Goal: Transaction & Acquisition: Purchase product/service

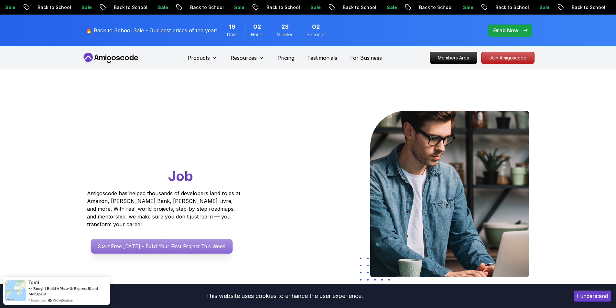
click at [188, 239] on p "Start Free [DATE] - Build Your First Project This Week" at bounding box center [162, 246] width 142 height 15
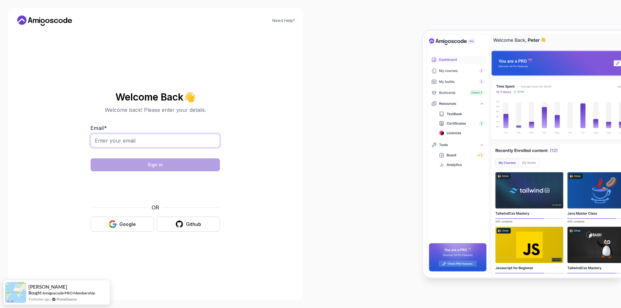
click at [200, 142] on input "Email *" at bounding box center [155, 141] width 129 height 14
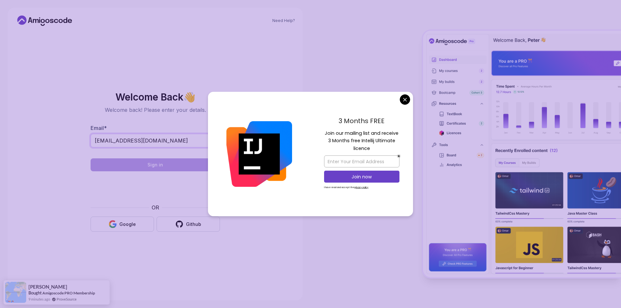
type input "[EMAIL_ADDRESS][DOMAIN_NAME]"
click at [405, 97] on body "Need Help? Welcome Back 👋 Welcome back! Please enter your details. Email * [EMA…" at bounding box center [310, 154] width 621 height 308
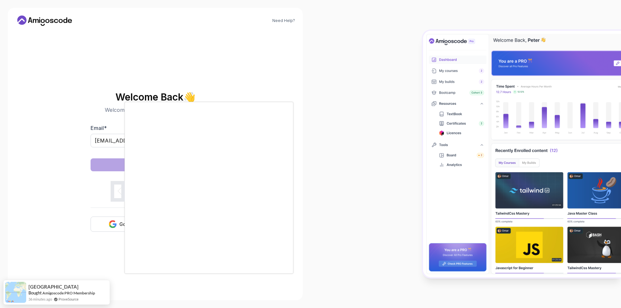
click at [359, 106] on div at bounding box center [310, 154] width 621 height 308
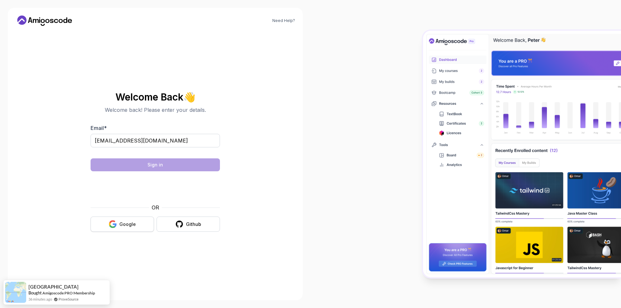
click at [130, 222] on div "Google" at bounding box center [127, 224] width 16 height 6
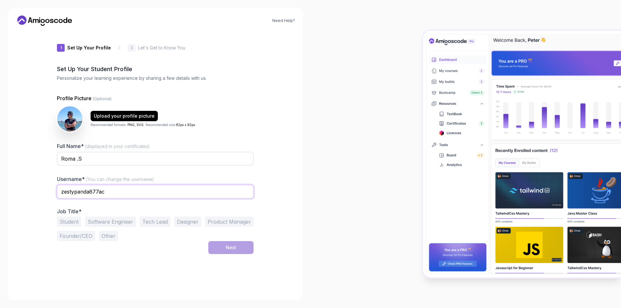
click at [123, 193] on input "zestypanda877ac" at bounding box center [155, 192] width 197 height 14
type input "zestypanda"
click at [71, 221] on button "Student" at bounding box center [69, 222] width 24 height 10
click at [233, 249] on div "Next" at bounding box center [231, 247] width 10 height 6
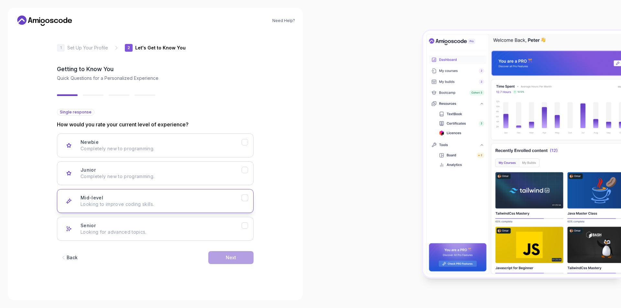
click at [163, 202] on p "Looking to improve coding skills." at bounding box center [160, 204] width 161 height 6
click at [230, 252] on button "Next" at bounding box center [230, 257] width 45 height 13
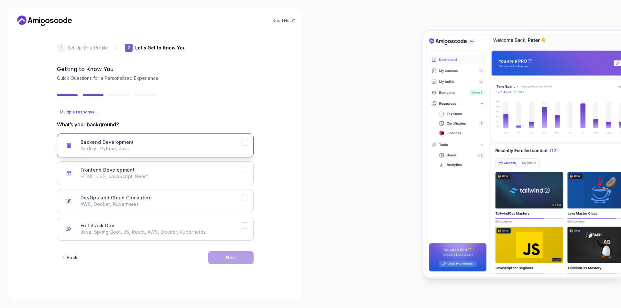
click at [175, 149] on p "Node.js, Python, Java" at bounding box center [160, 148] width 161 height 6
click at [193, 227] on div "Full Stack Dev Java, Spring Boot, JS, React, AWS, Docker, Kubernetes" at bounding box center [160, 228] width 161 height 13
click at [231, 257] on div "Next" at bounding box center [231, 257] width 10 height 6
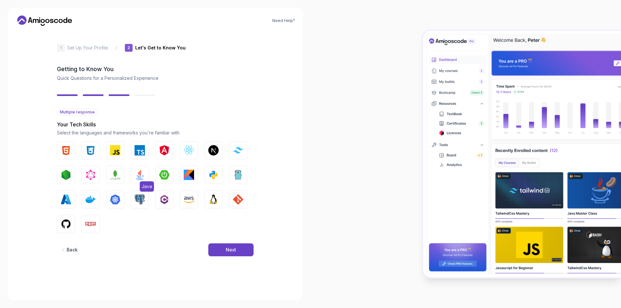
click at [137, 181] on button "Java" at bounding box center [140, 175] width 18 height 18
click at [142, 200] on img "button" at bounding box center [139, 199] width 10 height 10
click at [70, 224] on img "button" at bounding box center [66, 224] width 10 height 10
click at [95, 226] on img "button" at bounding box center [90, 224] width 10 height 10
click at [205, 196] on button "Linux" at bounding box center [213, 199] width 18 height 18
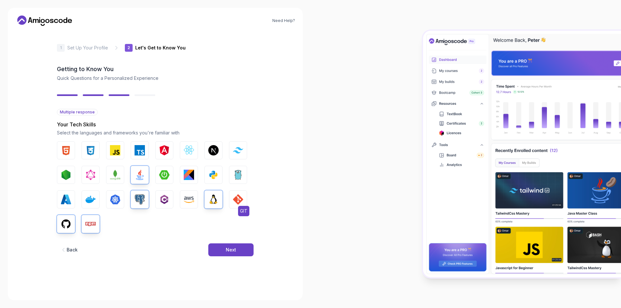
click at [241, 198] on img "button" at bounding box center [238, 199] width 10 height 10
click at [214, 175] on img "button" at bounding box center [213, 175] width 10 height 10
click at [68, 151] on img "button" at bounding box center [66, 150] width 10 height 10
click at [86, 153] on img "button" at bounding box center [90, 150] width 10 height 10
click at [109, 177] on button "MongoDB" at bounding box center [115, 175] width 18 height 18
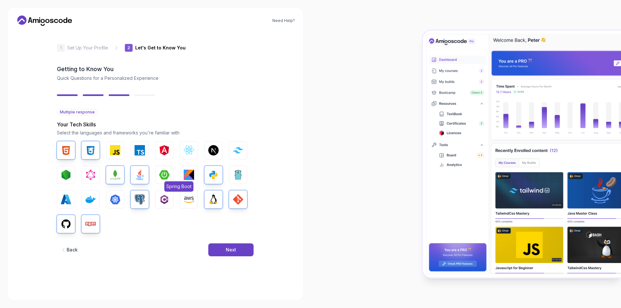
click at [157, 170] on button "Spring Boot" at bounding box center [164, 175] width 18 height 18
click at [219, 245] on button "Next" at bounding box center [230, 249] width 45 height 13
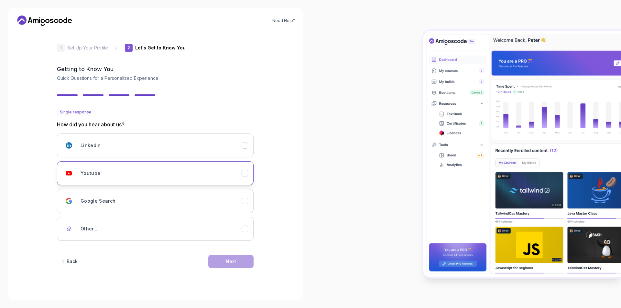
click at [145, 169] on div "Youtube" at bounding box center [160, 173] width 161 height 13
click at [230, 261] on div "Next" at bounding box center [231, 261] width 10 height 6
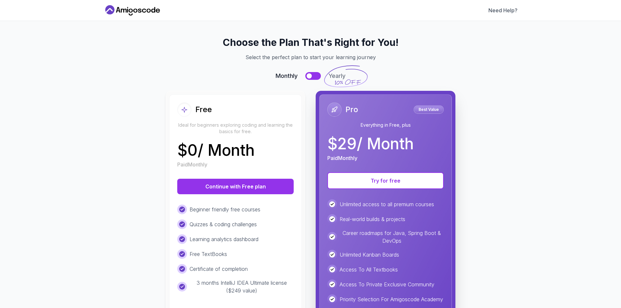
scroll to position [74, 0]
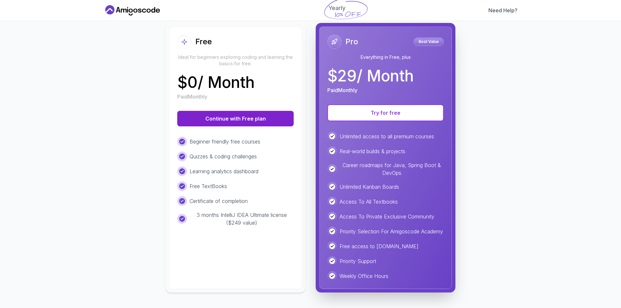
click at [247, 116] on button "Continue with Free plan" at bounding box center [235, 119] width 116 height 16
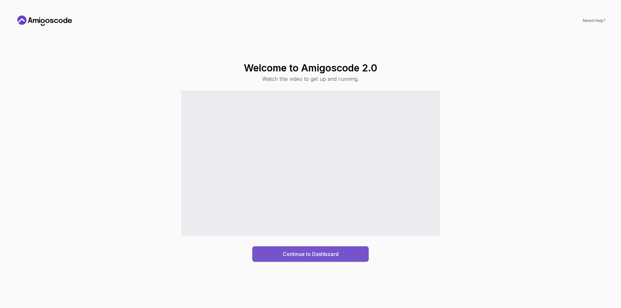
click at [317, 254] on div "Continue to Dashboard" at bounding box center [311, 254] width 56 height 8
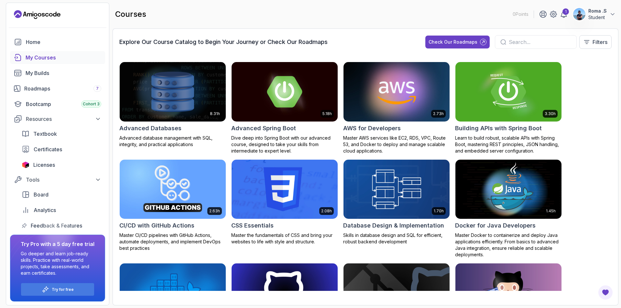
click at [422, 86] on img at bounding box center [396, 91] width 111 height 62
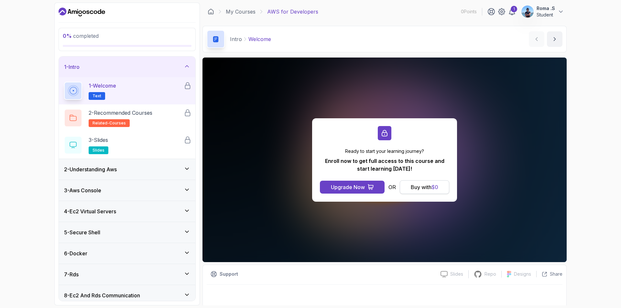
click at [423, 191] on button "Buy with $ 0" at bounding box center [424, 187] width 49 height 14
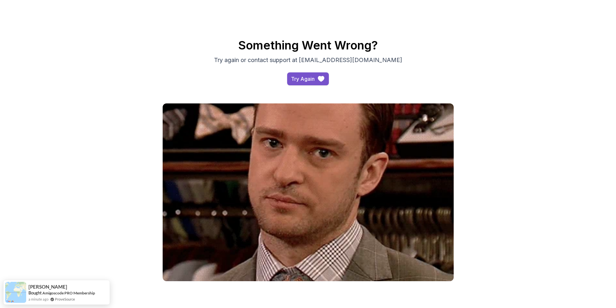
click at [304, 78] on div "Try Again" at bounding box center [303, 79] width 24 height 8
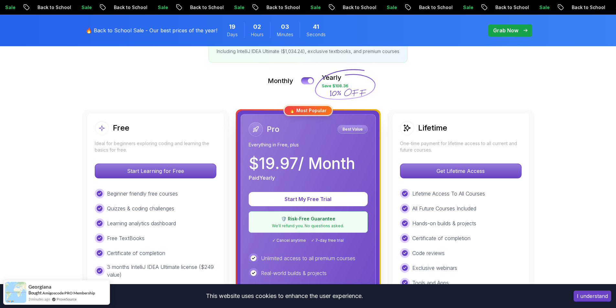
scroll to position [129, 0]
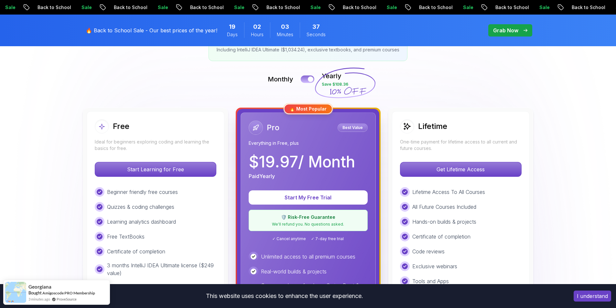
click at [303, 81] on button at bounding box center [308, 78] width 14 height 7
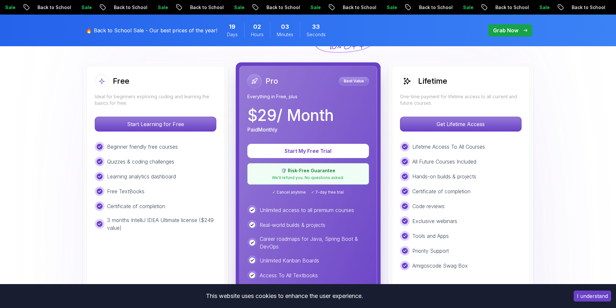
scroll to position [137, 0]
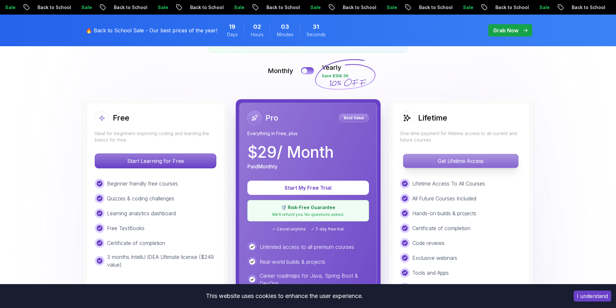
click at [438, 166] on p "Get Lifetime Access" at bounding box center [460, 161] width 115 height 14
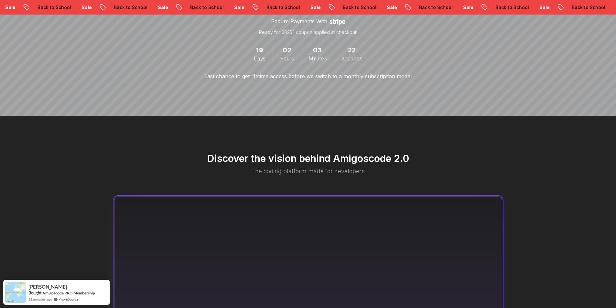
scroll to position [63, 0]
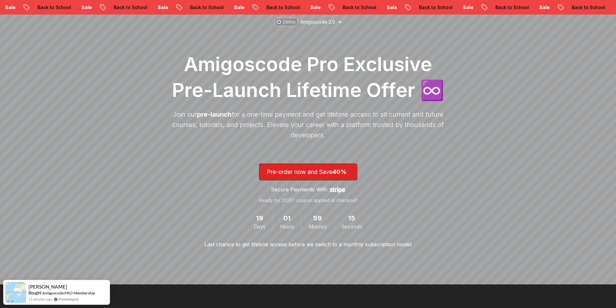
scroll to position [137, 0]
